Goal: Check status: Check status

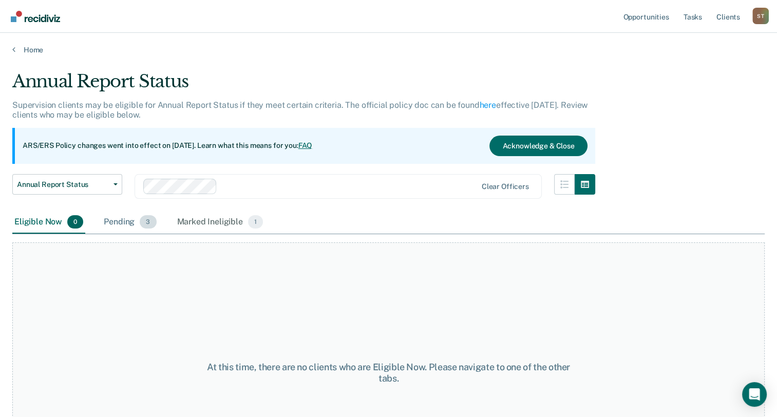
click at [115, 223] on div "Pending 3" at bounding box center [130, 222] width 56 height 23
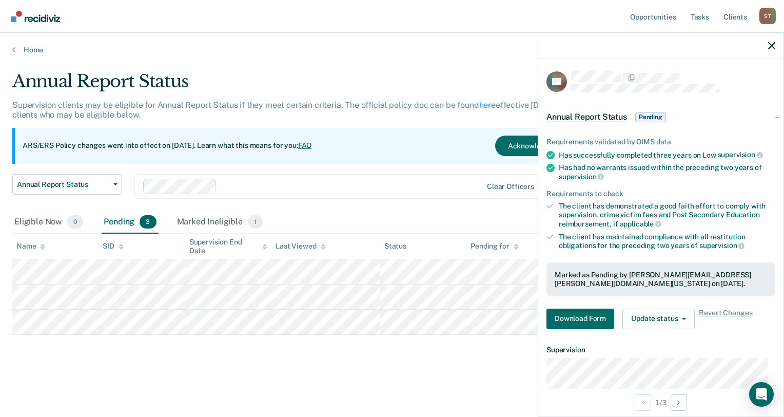
click at [410, 73] on div "Annual Report Status" at bounding box center [306, 85] width 588 height 29
click at [772, 43] on icon "button" at bounding box center [771, 45] width 7 height 7
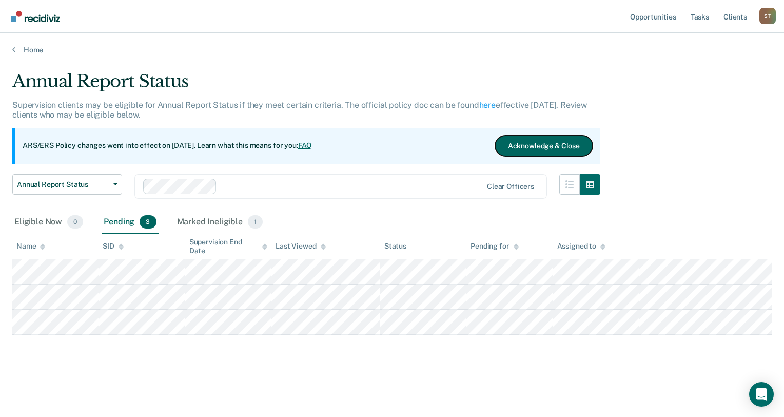
click at [549, 148] on button "Acknowledge & Close" at bounding box center [544, 145] width 98 height 21
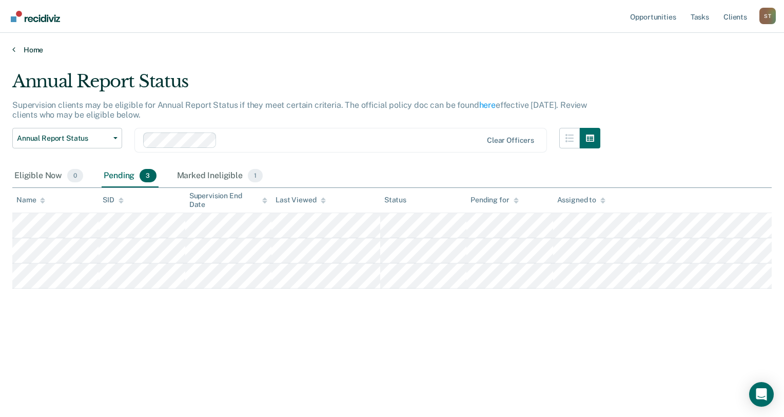
click at [16, 50] on link "Home" at bounding box center [392, 49] width 760 height 9
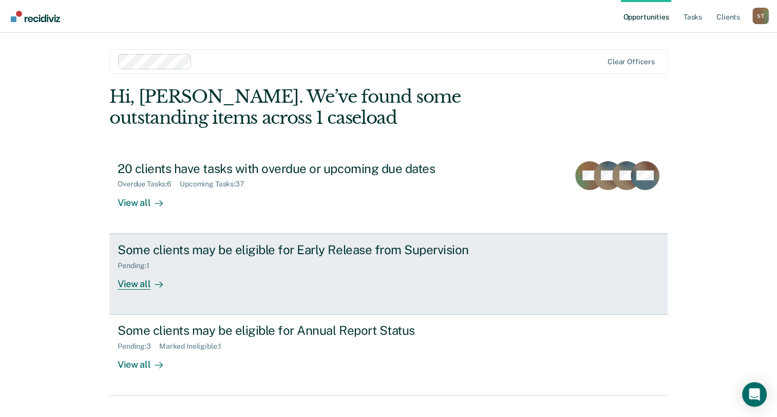
scroll to position [19, 0]
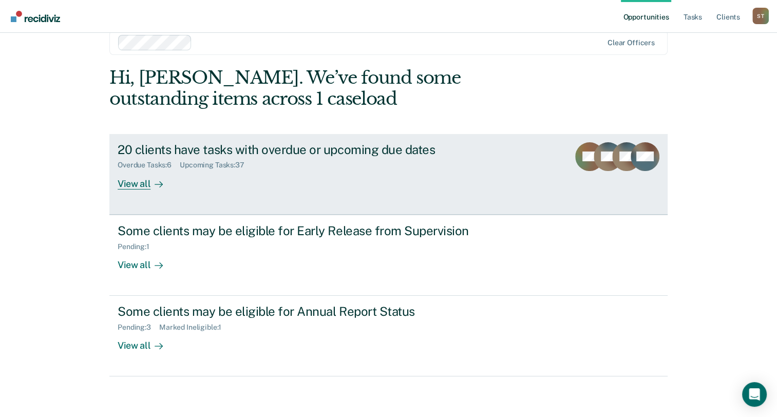
click at [139, 181] on div "View all" at bounding box center [146, 179] width 57 height 20
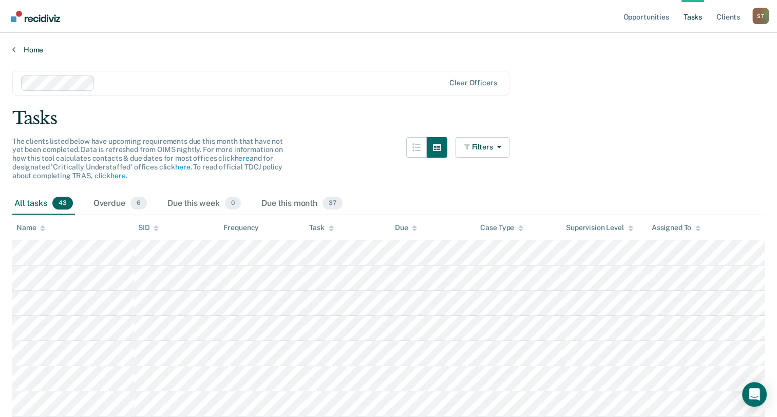
click at [14, 47] on icon at bounding box center [13, 49] width 3 height 8
